Goal: Task Accomplishment & Management: Manage account settings

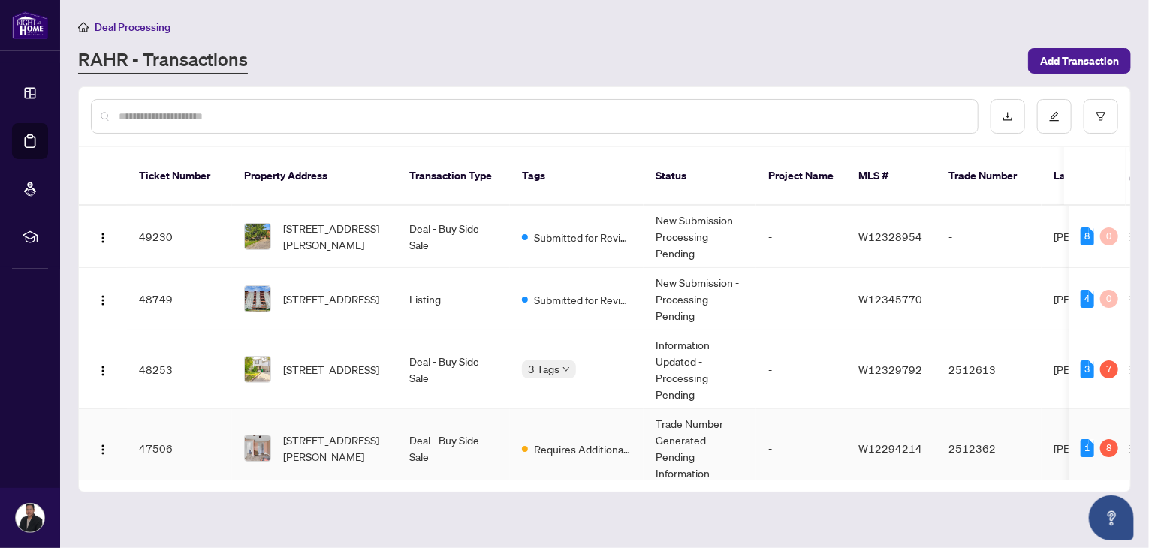
click at [418, 424] on td "Deal - Buy Side Sale" at bounding box center [453, 448] width 113 height 79
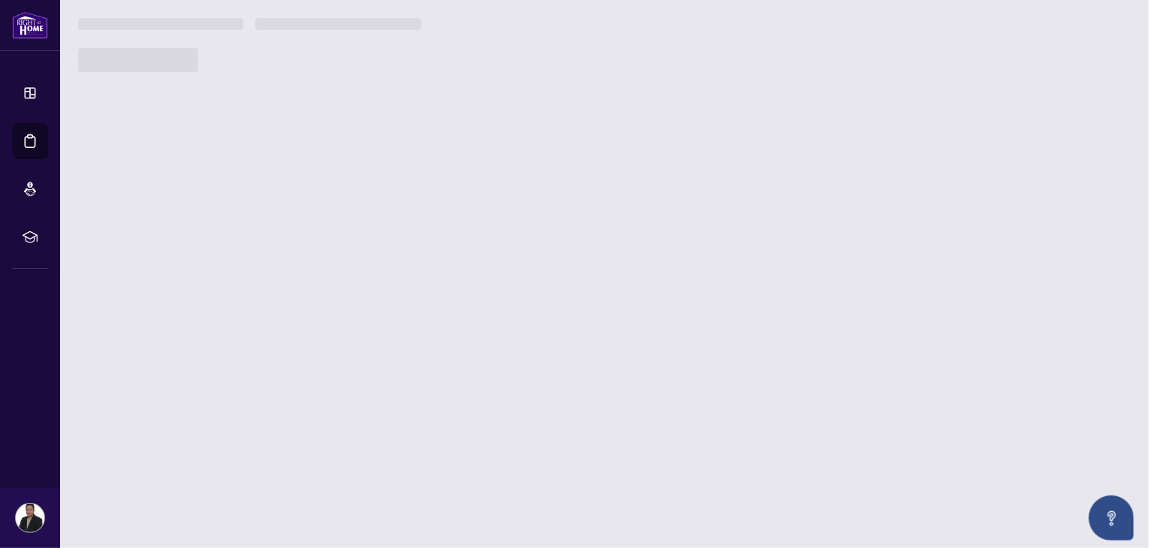
click at [418, 424] on main "Deal Processing [PERSON_NAME] - Transactions Add Transaction Ticket Number Prop…" at bounding box center [604, 274] width 1089 height 548
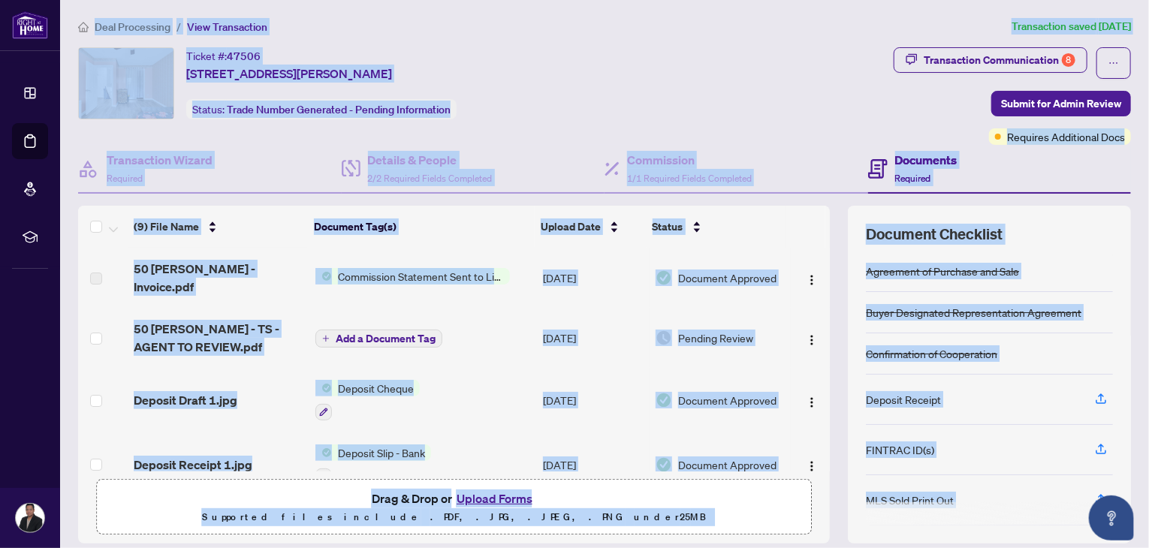
click at [711, 69] on div "Ticket #: 47506 [STREET_ADDRESS][PERSON_NAME] Status: Trade Number Generated - …" at bounding box center [482, 83] width 809 height 72
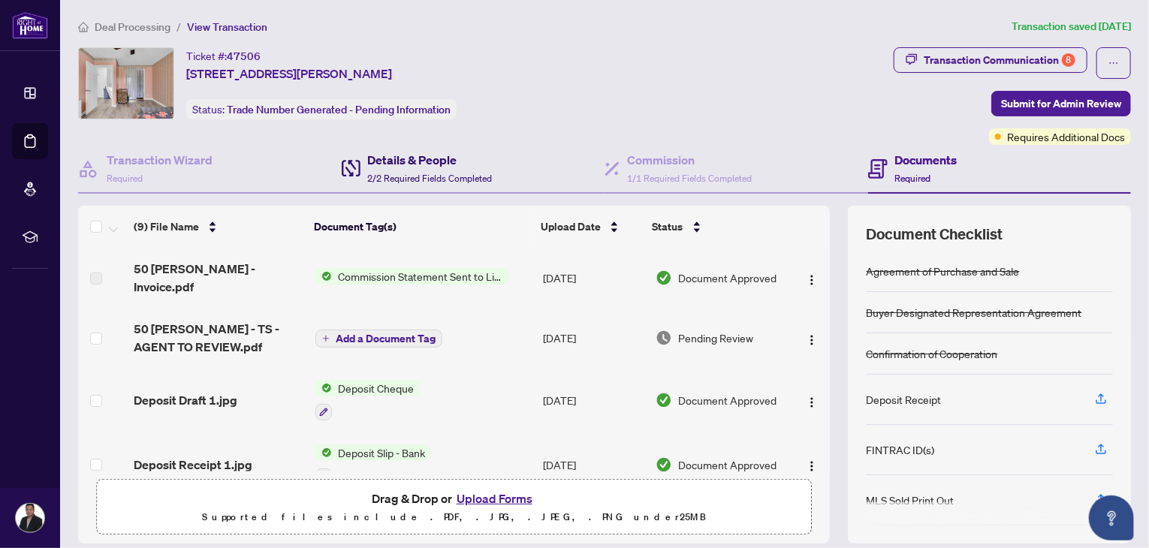
click at [414, 162] on h4 "Details & People" at bounding box center [430, 160] width 125 height 18
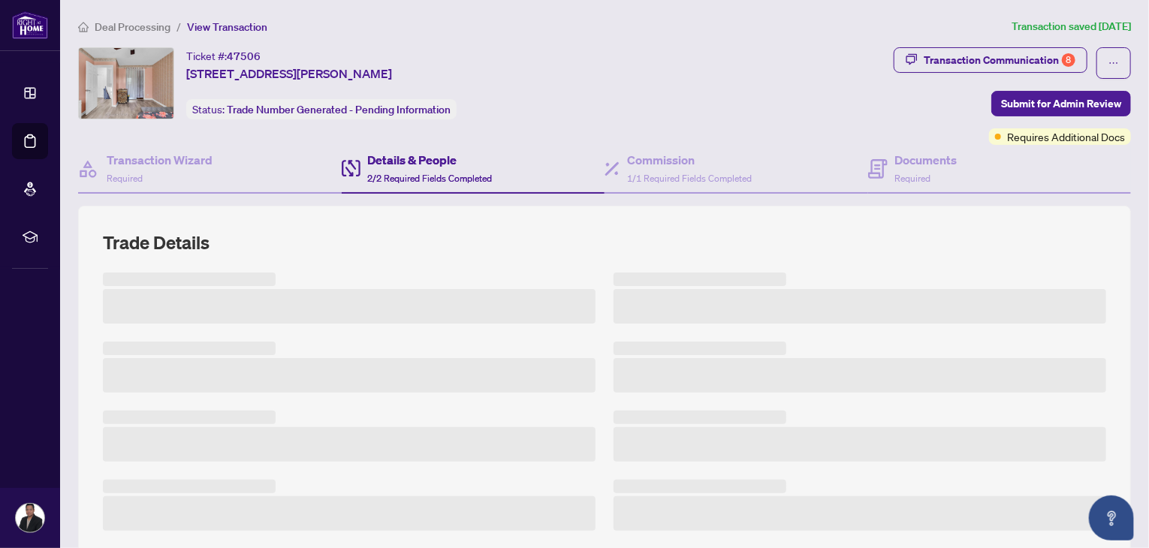
click at [551, 124] on div "Ticket #: 47506 [STREET_ADDRESS][PERSON_NAME] Status: Trade Number Generated - …" at bounding box center [482, 96] width 815 height 98
click at [904, 167] on h4 "Documents" at bounding box center [926, 160] width 62 height 18
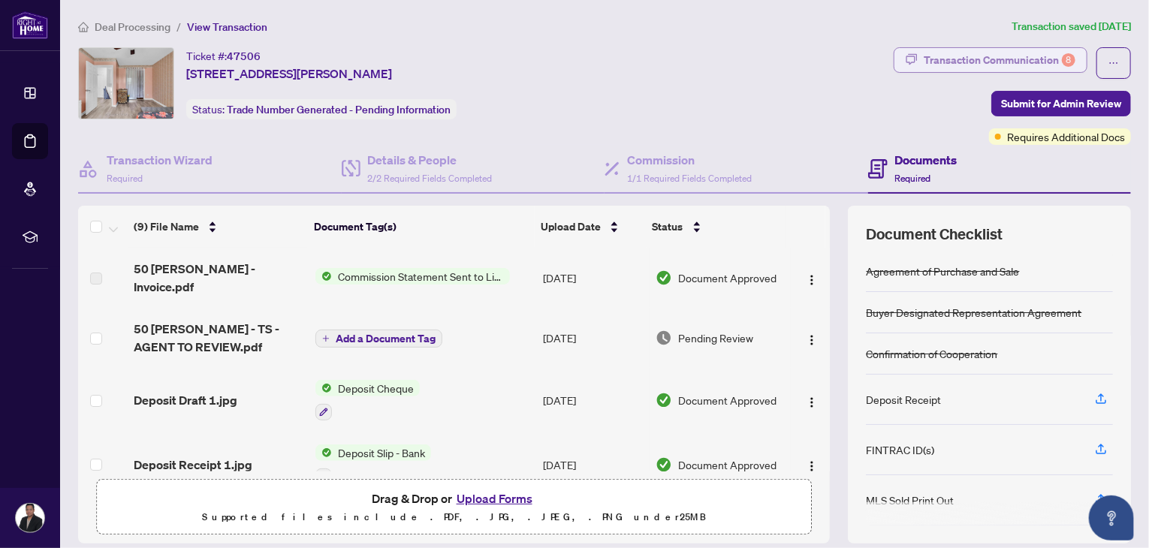
click at [956, 60] on div "Transaction Communication 8" at bounding box center [1000, 60] width 152 height 24
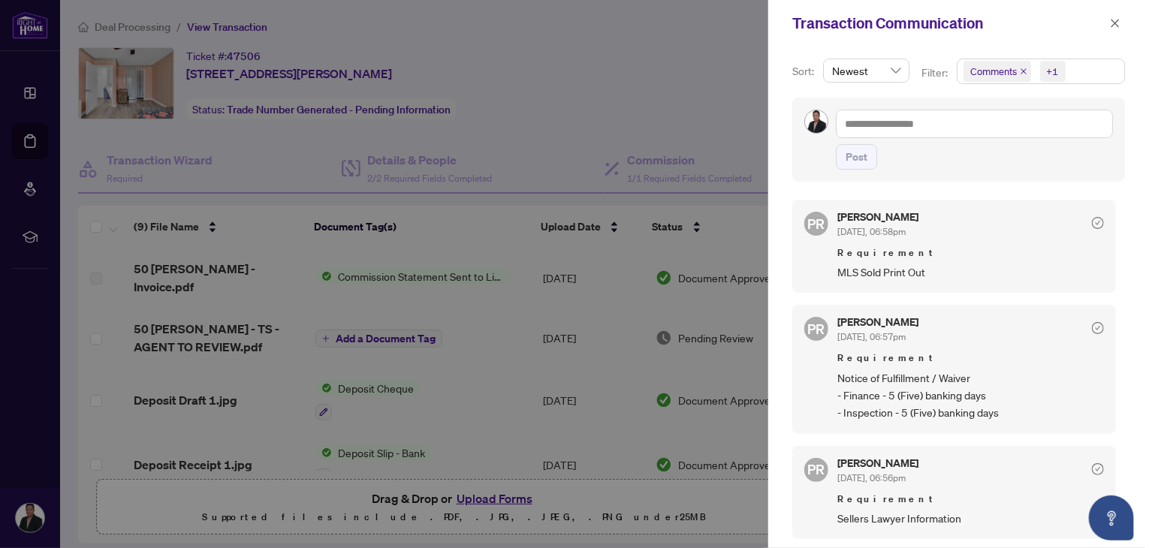
click at [565, 72] on div at bounding box center [574, 274] width 1149 height 548
click at [670, 123] on div at bounding box center [574, 274] width 1149 height 548
click at [1110, 22] on icon "close" at bounding box center [1115, 23] width 11 height 11
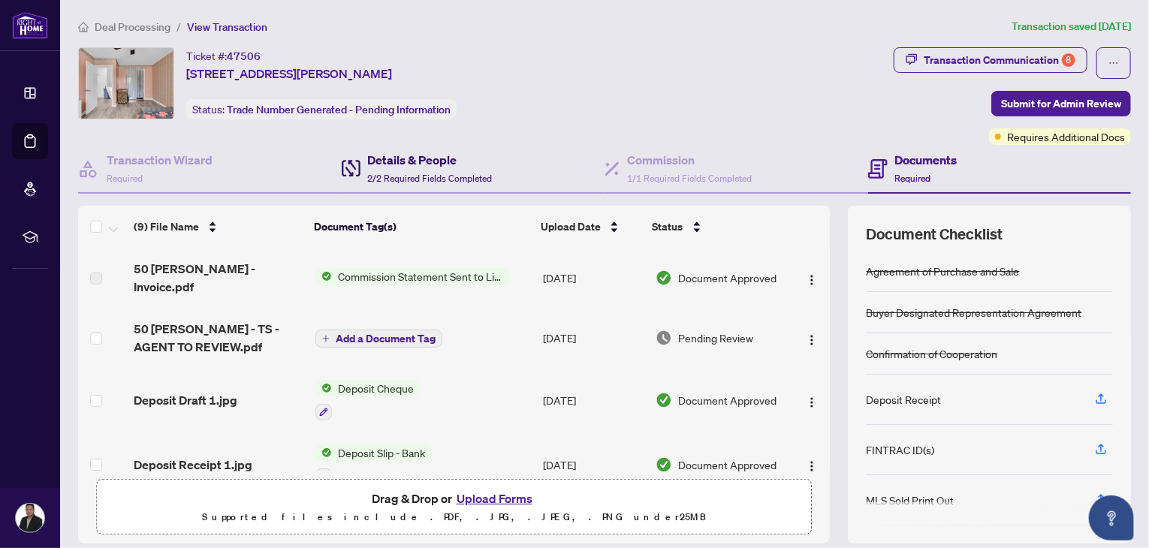
click at [426, 168] on div "Details & People 2/2 Required Fields Completed" at bounding box center [430, 168] width 125 height 35
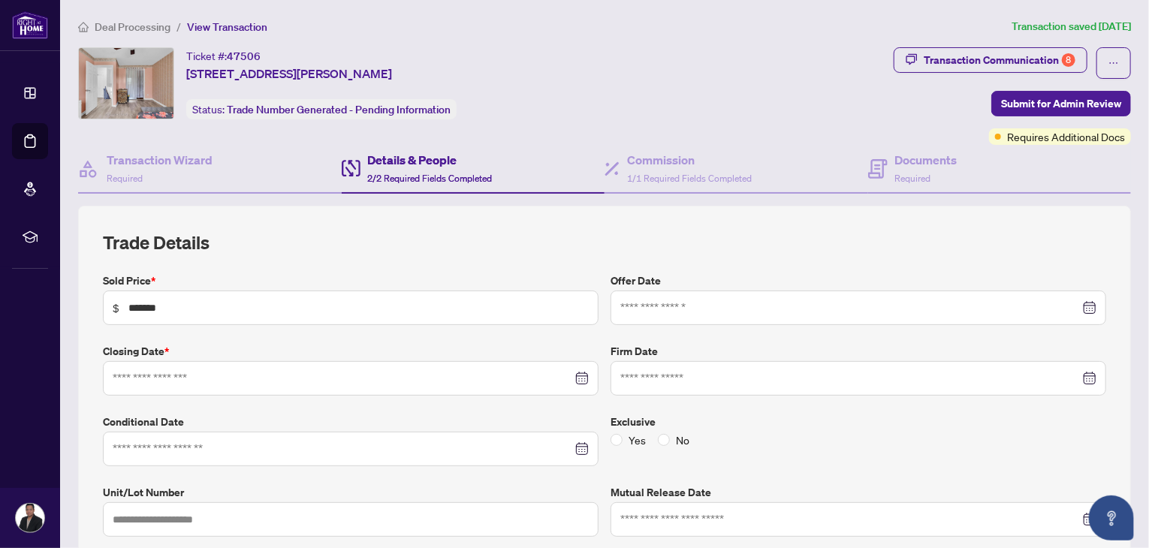
type input "**********"
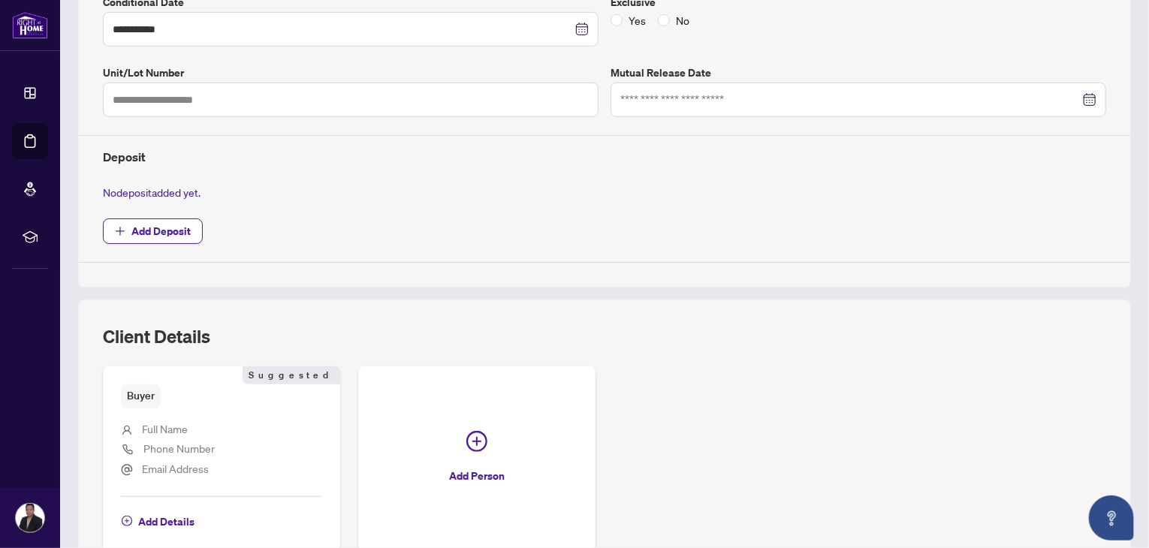
scroll to position [416, 0]
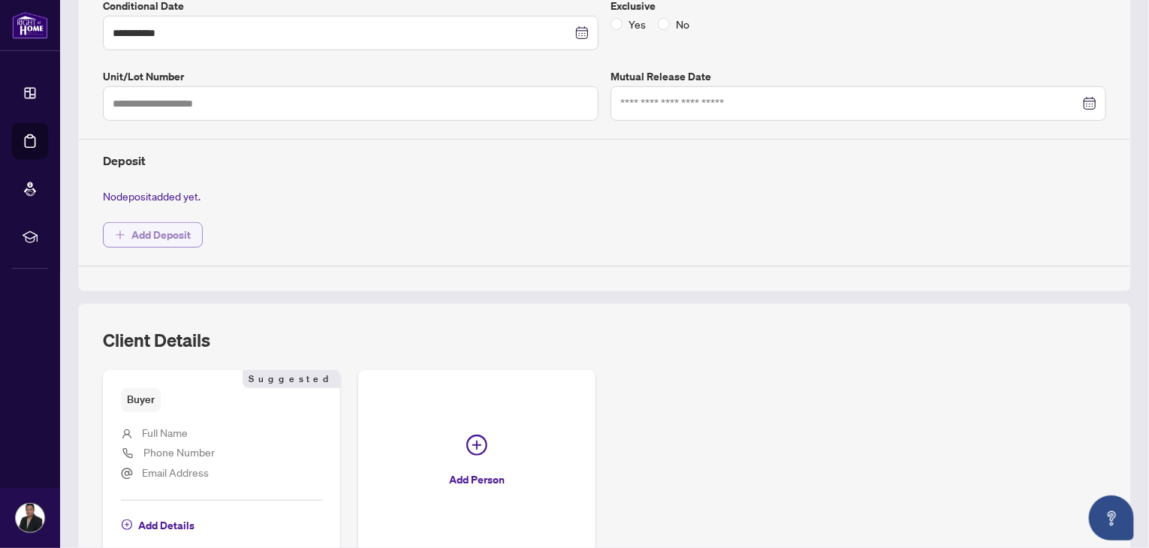
click at [170, 229] on span "Add Deposit" at bounding box center [160, 235] width 59 height 24
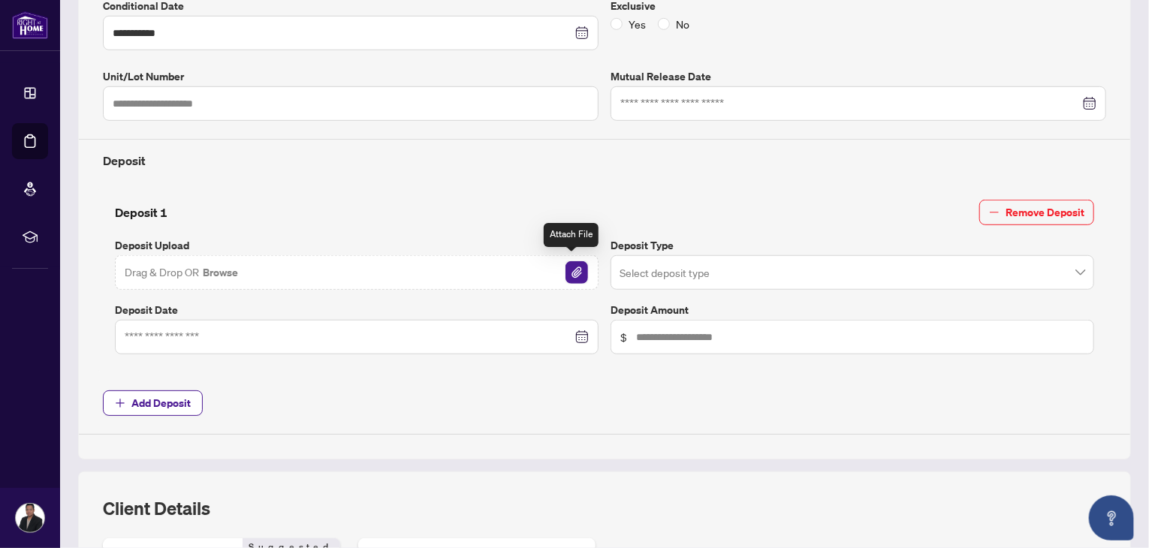
click at [571, 272] on img "button" at bounding box center [576, 272] width 23 height 23
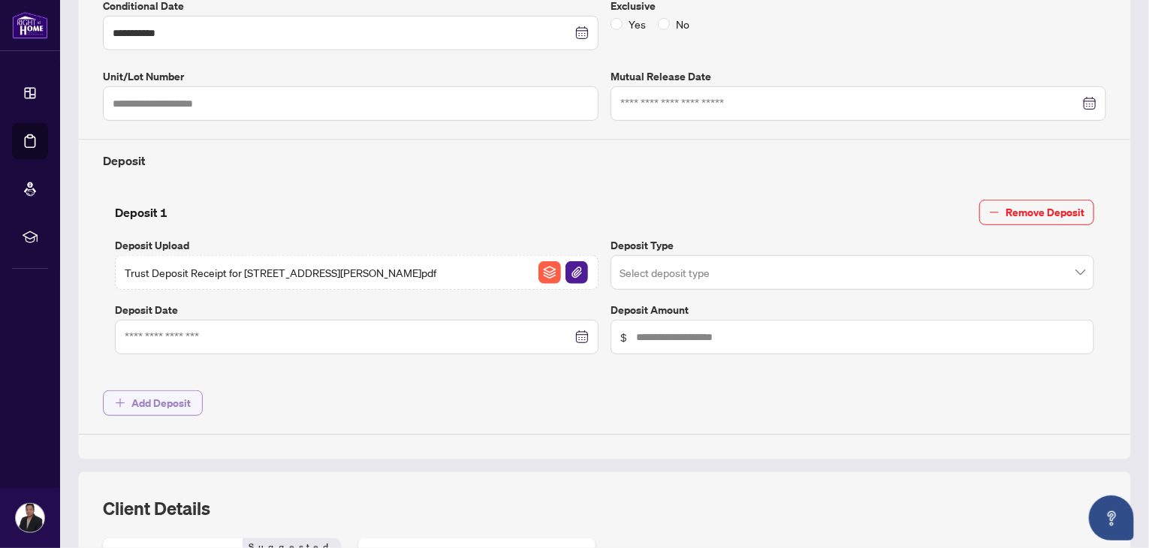
click at [139, 402] on span "Add Deposit" at bounding box center [160, 403] width 59 height 24
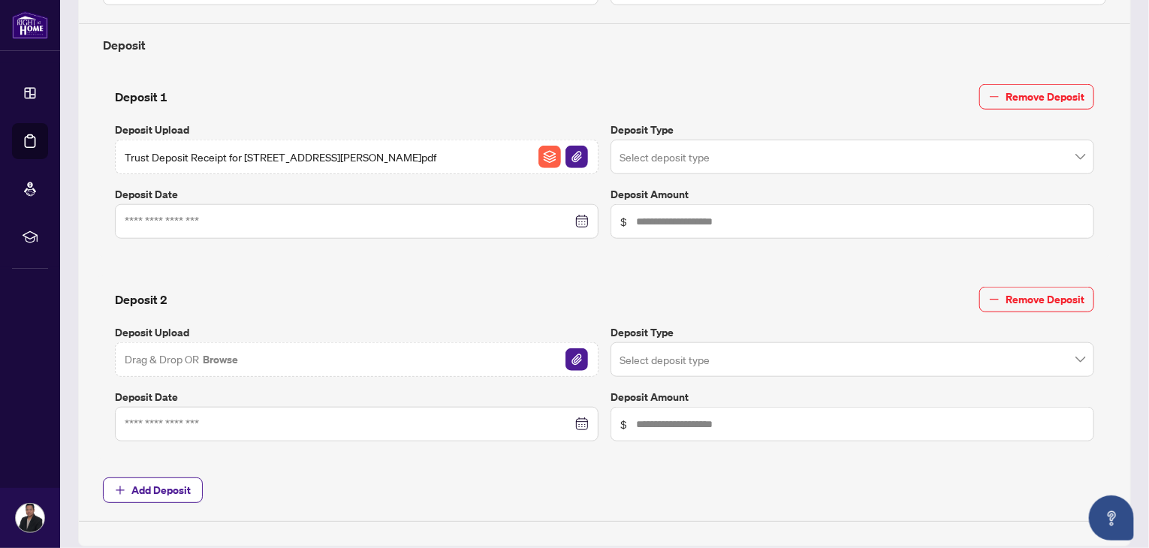
scroll to position [539, 0]
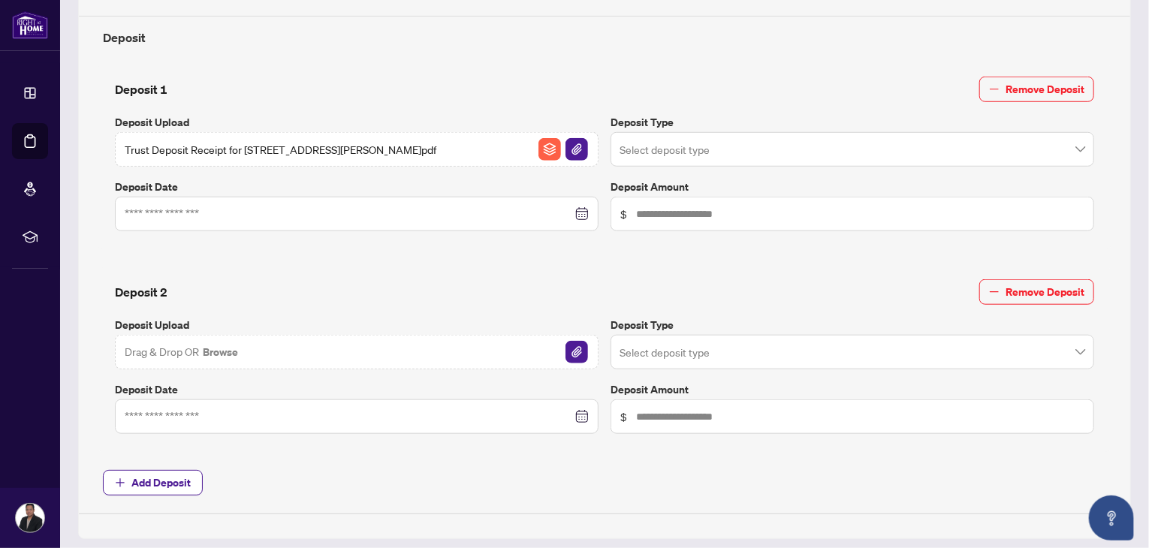
click at [574, 209] on div at bounding box center [357, 214] width 464 height 17
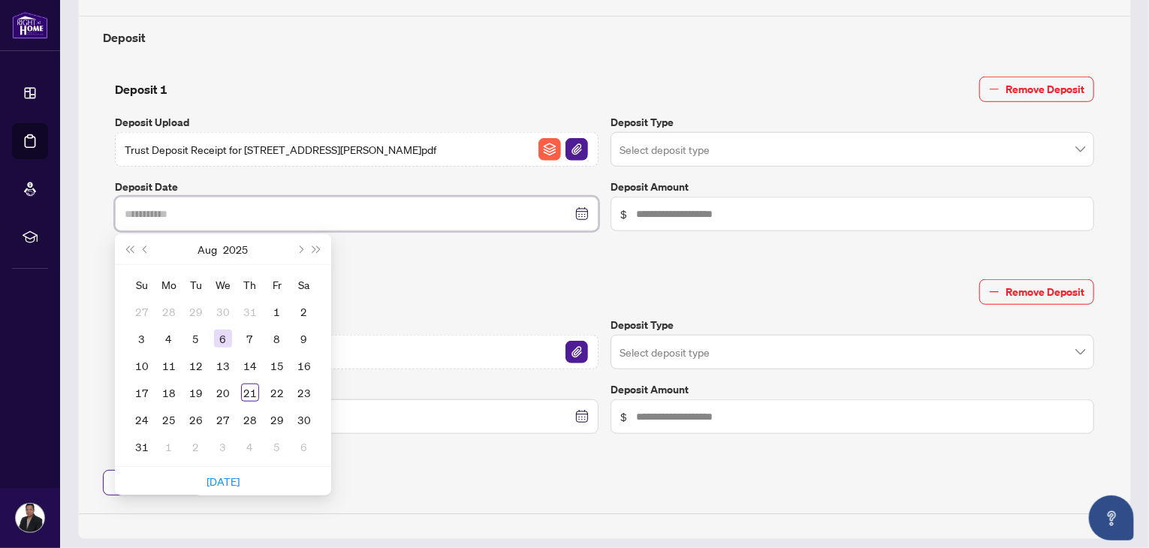
type input "**********"
click at [221, 331] on div "6" at bounding box center [223, 339] width 18 height 18
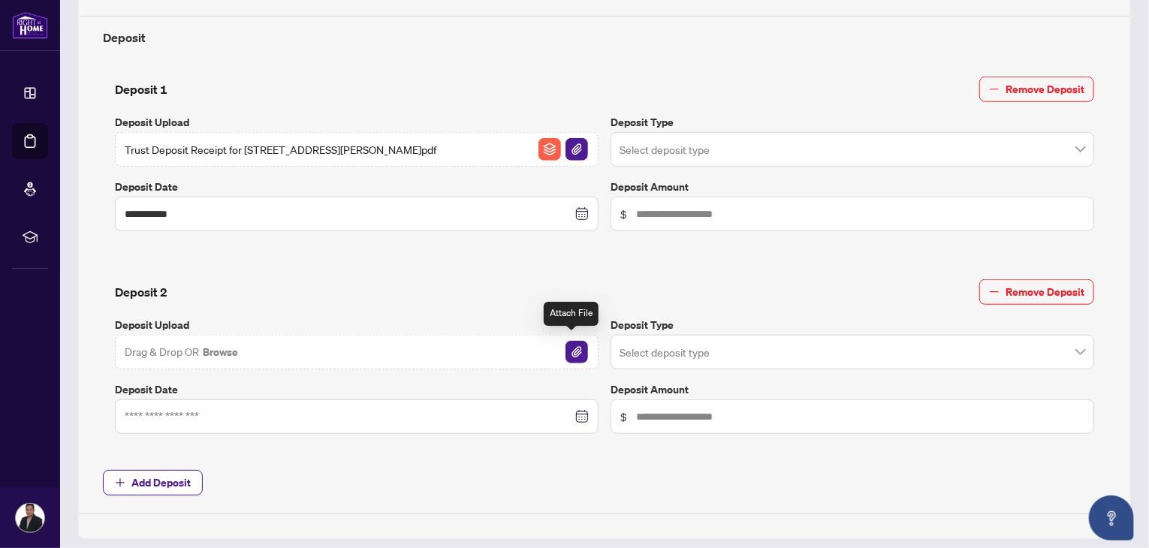
click at [574, 351] on img "button" at bounding box center [576, 352] width 23 height 23
click at [574, 409] on div at bounding box center [357, 416] width 464 height 17
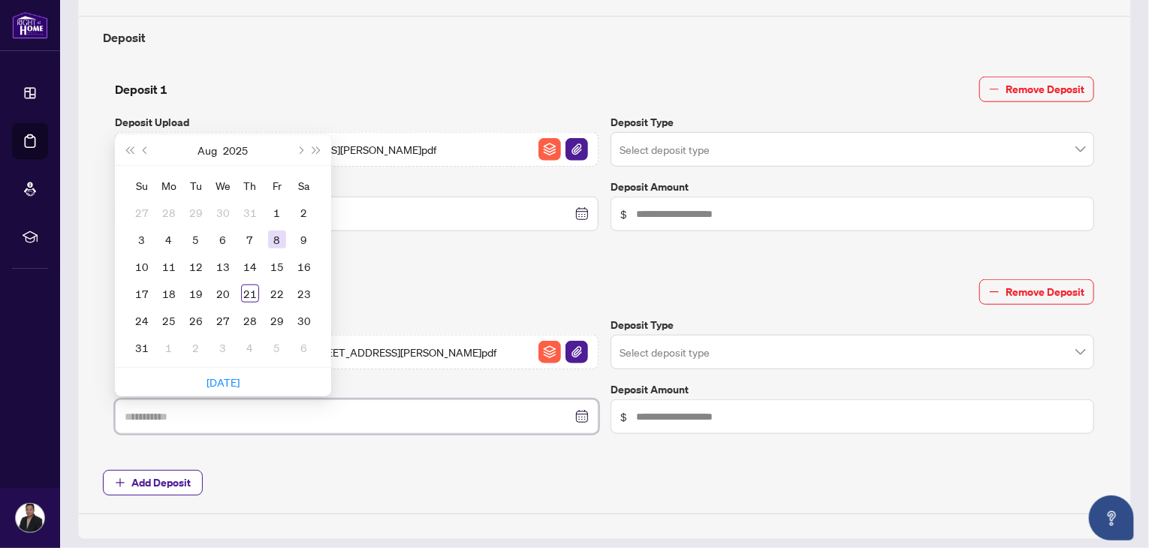
type input "**********"
click at [271, 237] on div "8" at bounding box center [277, 239] width 18 height 18
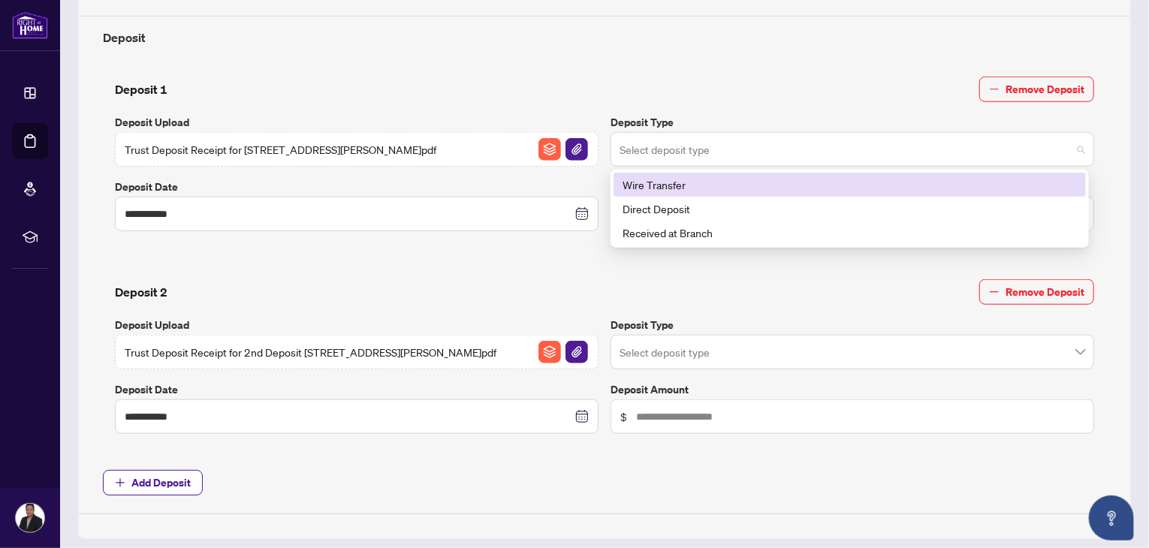
click at [1069, 145] on span at bounding box center [852, 149] width 466 height 29
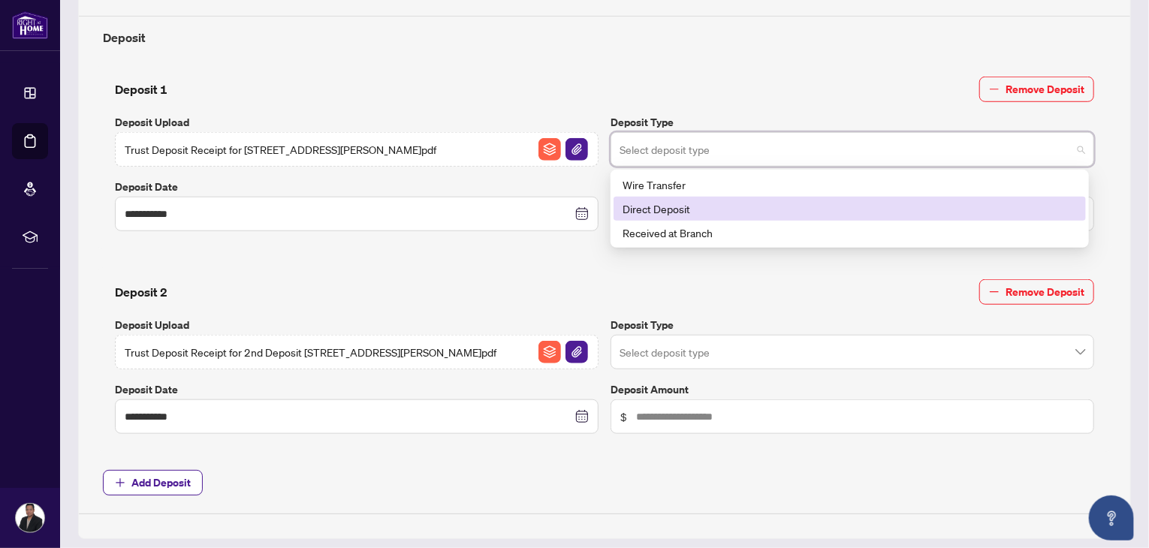
click at [765, 207] on div "Direct Deposit" at bounding box center [849, 208] width 454 height 17
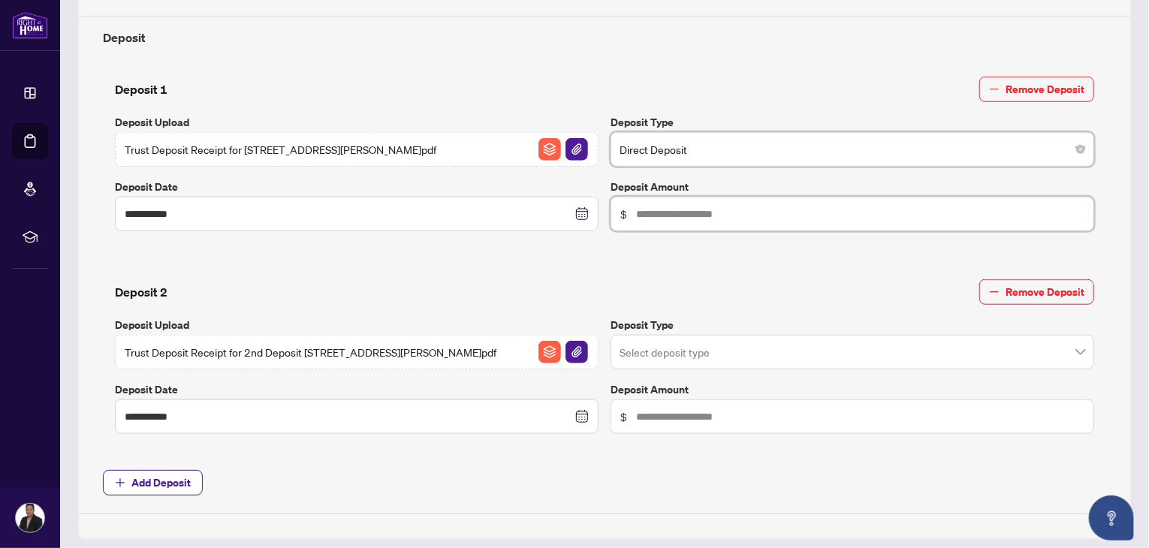
click at [709, 208] on input "text" at bounding box center [860, 214] width 448 height 17
type input "******"
click at [715, 168] on input "search" at bounding box center [845, 151] width 452 height 33
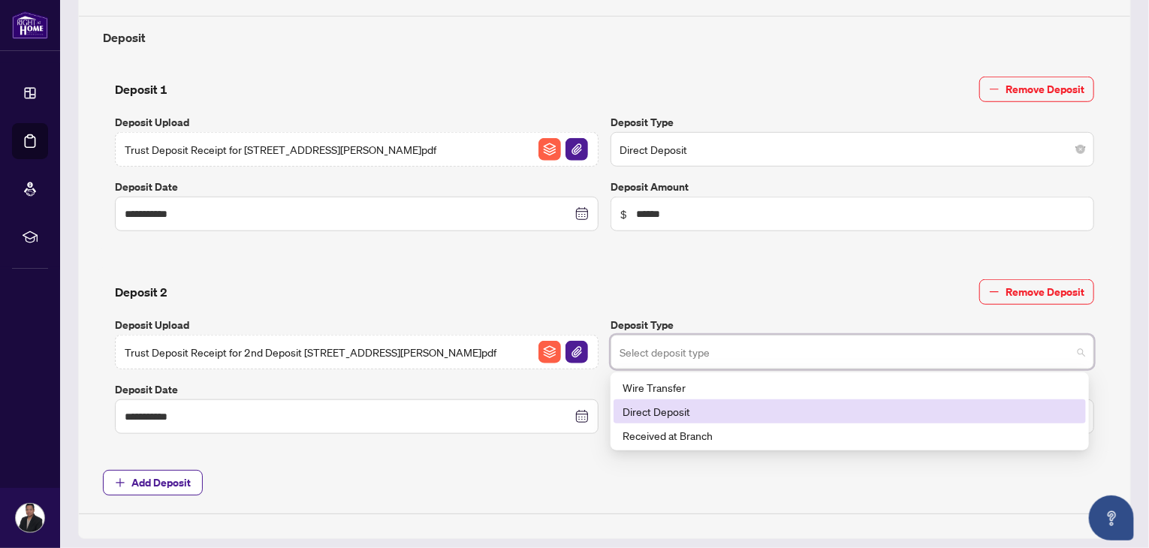
click at [673, 403] on div "Direct Deposit" at bounding box center [849, 411] width 454 height 17
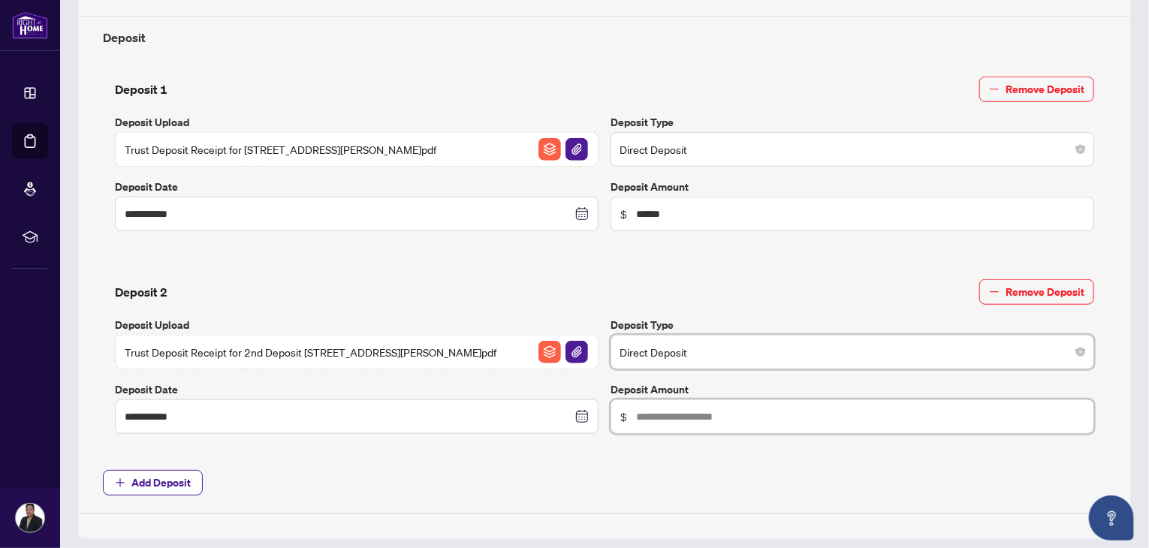
click at [661, 417] on input "text" at bounding box center [860, 416] width 448 height 17
type input "******"
click at [808, 463] on div "**********" at bounding box center [604, 123] width 1015 height 781
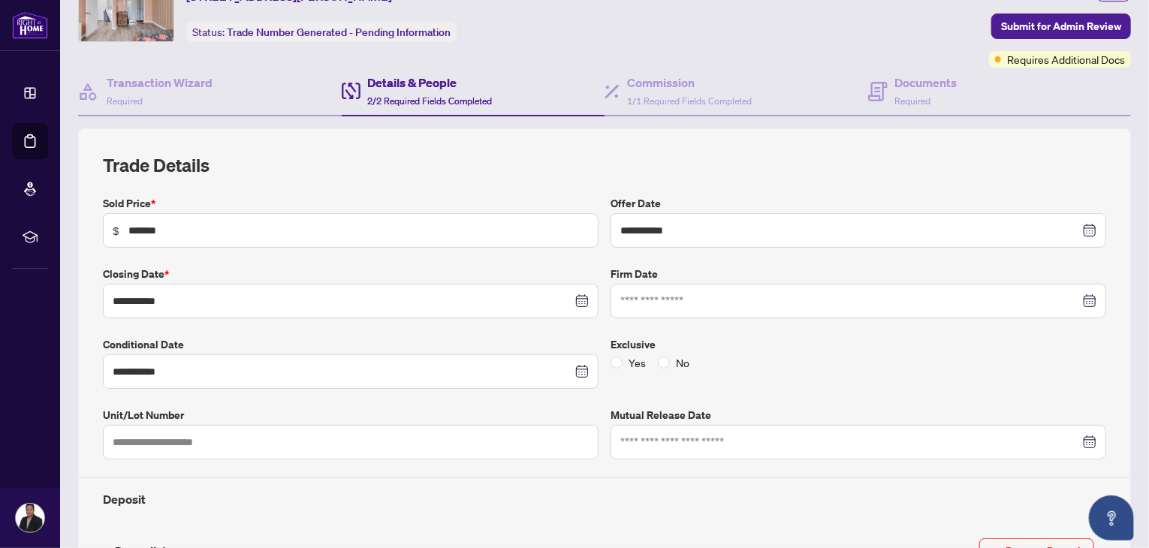
scroll to position [0, 0]
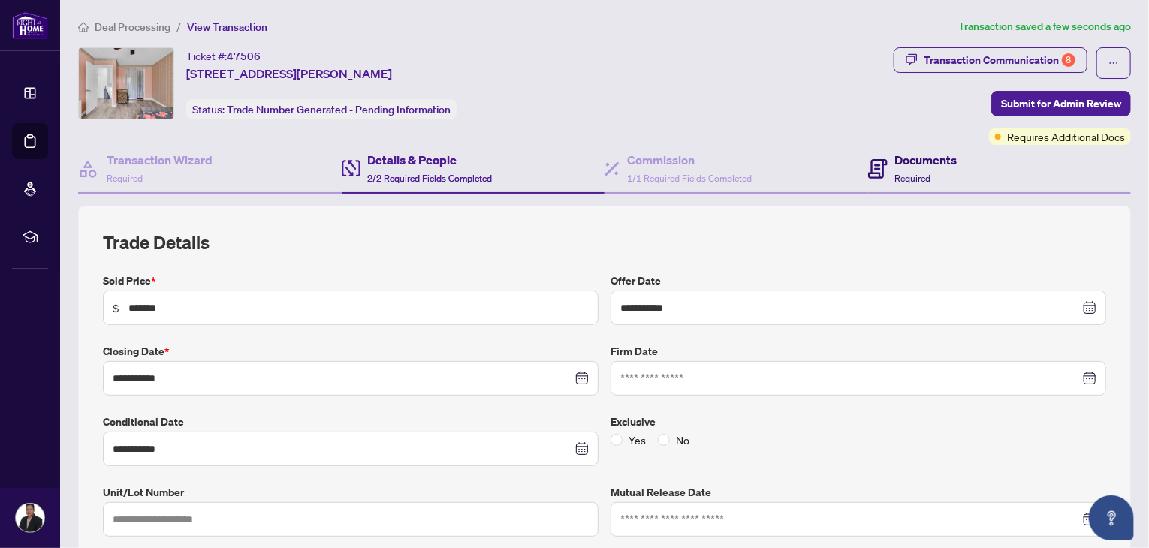
click at [899, 162] on h4 "Documents" at bounding box center [926, 160] width 62 height 18
